Goal: Task Accomplishment & Management: Use online tool/utility

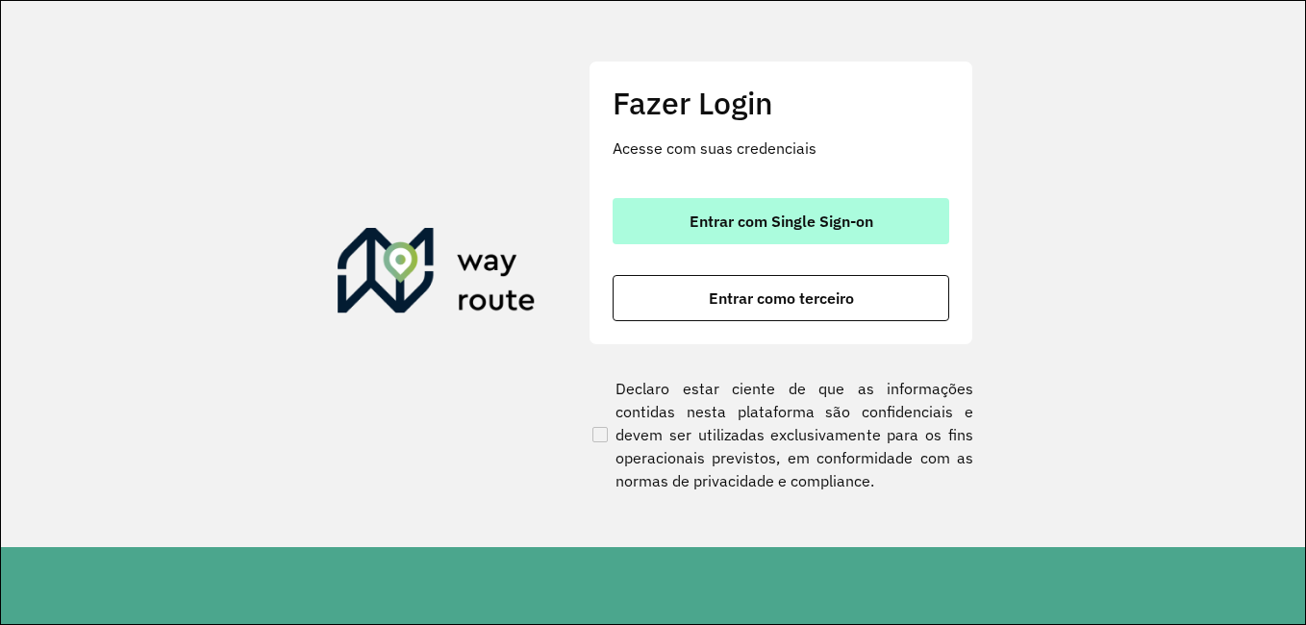
click at [703, 220] on span "Entrar com Single Sign-on" at bounding box center [782, 221] width 184 height 15
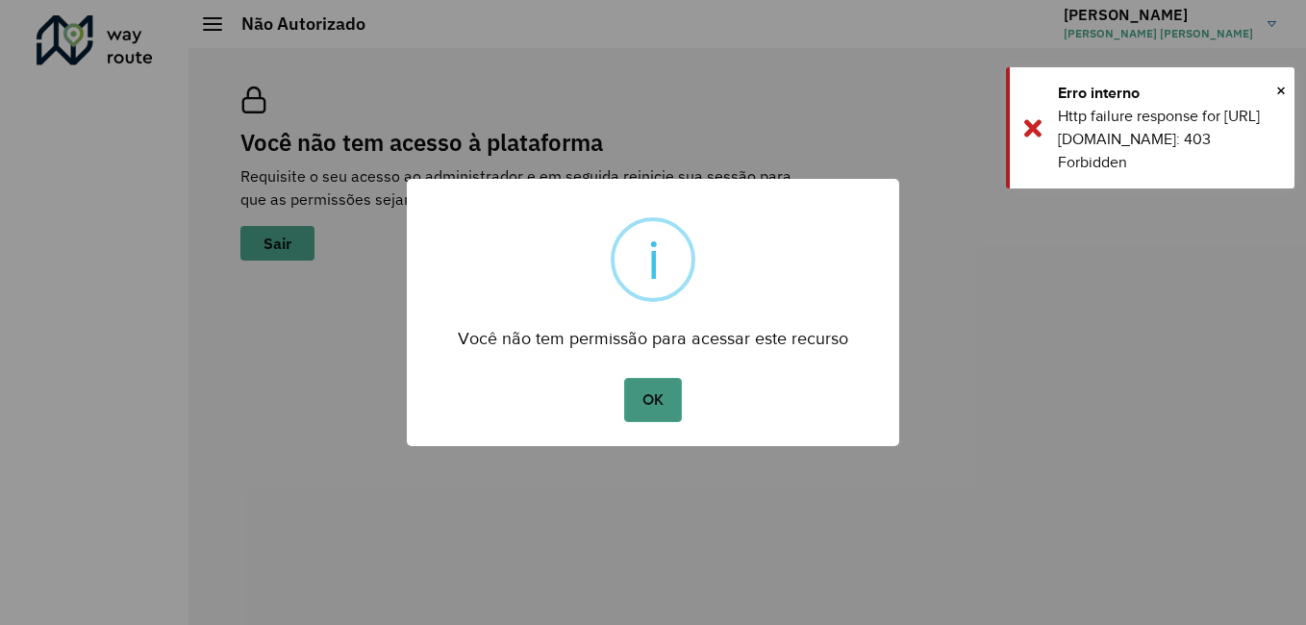
click at [667, 404] on button "OK" at bounding box center [652, 400] width 57 height 44
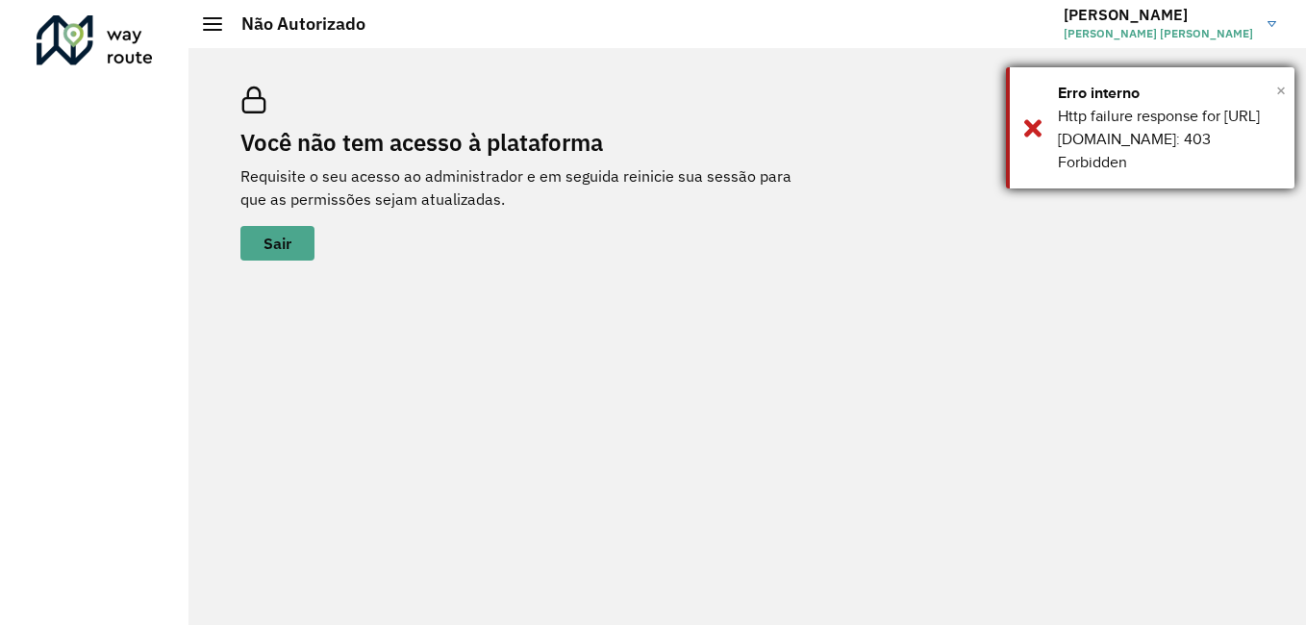
click at [1278, 89] on span "×" at bounding box center [1282, 90] width 10 height 29
